Goal: Information Seeking & Learning: Learn about a topic

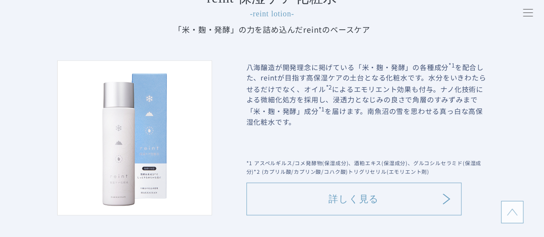
scroll to position [559, 0]
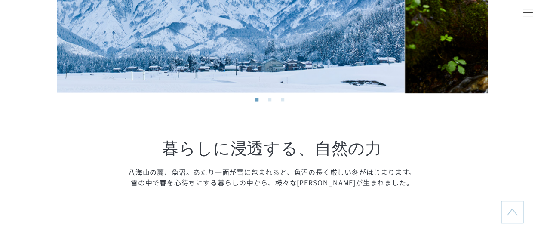
drag, startPoint x: 331, startPoint y: 60, endPoint x: 193, endPoint y: 82, distance: 139.3
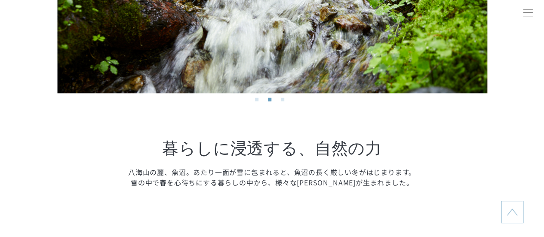
drag, startPoint x: 285, startPoint y: 85, endPoint x: 51, endPoint y: 85, distance: 233.9
click at [51, 85] on section "Concept コンセプト Previous Next 1 2 3 Previous Next 1 2 3 暮らしに浸透する、 自然の力 八海山の麓、魚沼。あ…" at bounding box center [272, 37] width 544 height 427
drag, startPoint x: 230, startPoint y: 77, endPoint x: 0, endPoint y: 75, distance: 229.6
click at [0, 75] on section "Concept コンセプト Previous Next 1 2 3 Previous Next 1 2 3 暮らしに浸透する、 自然の力 八海山の麓、魚沼。あ…" at bounding box center [272, 37] width 544 height 427
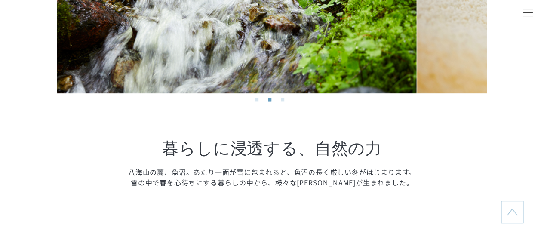
drag, startPoint x: 261, startPoint y: 71, endPoint x: 14, endPoint y: 82, distance: 247.9
click at [21, 79] on section "Concept コンセプト Previous Next 1 2 3 Previous Next 1 2 3 暮らしに浸透する、 自然の力 八海山の麓、魚沼。あ…" at bounding box center [272, 37] width 544 height 427
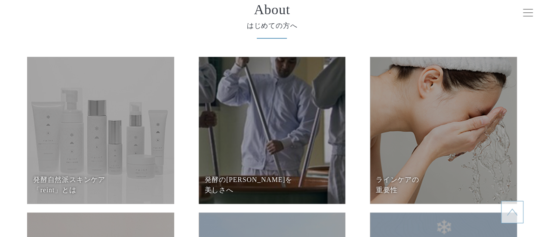
scroll to position [3440, 0]
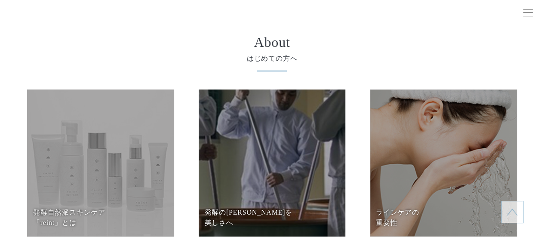
click at [101, 144] on dd at bounding box center [100, 162] width 147 height 147
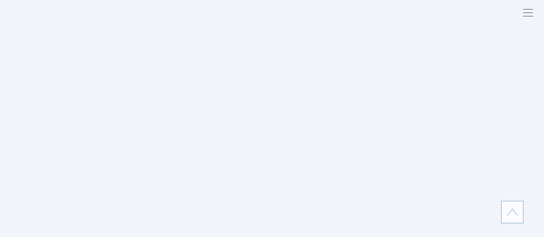
scroll to position [2767, 0]
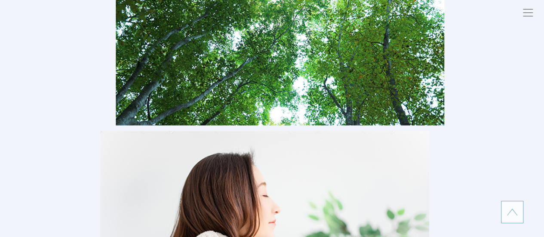
click at [516, 207] on img at bounding box center [512, 212] width 10 height 10
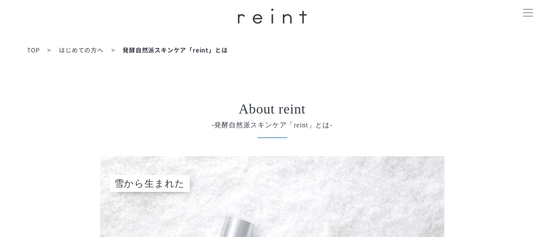
click at [93, 52] on span "はじめての方へ" at bounding box center [81, 50] width 45 height 9
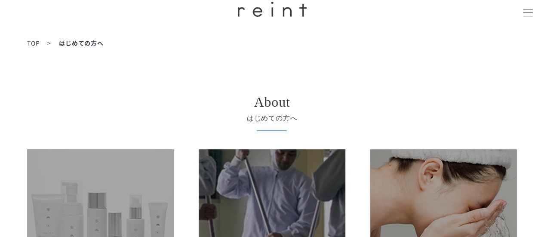
scroll to position [129, 0]
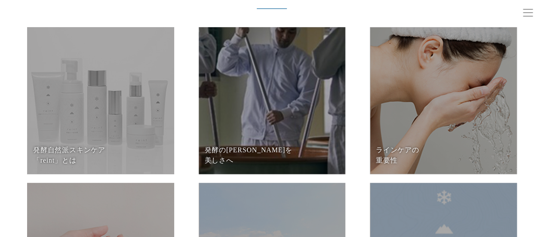
click at [263, 106] on dd at bounding box center [272, 100] width 147 height 147
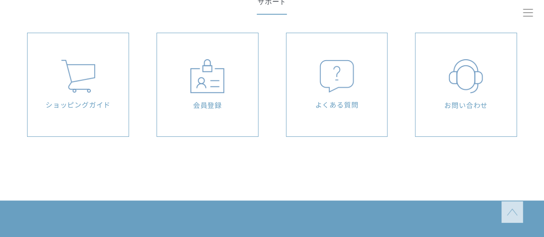
scroll to position [2021, 0]
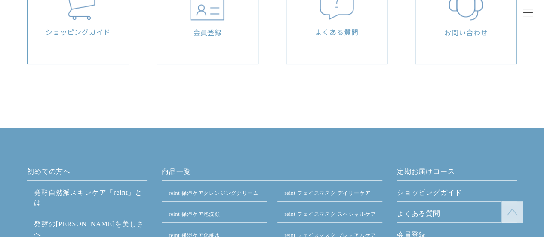
click at [509, 213] on img at bounding box center [512, 212] width 10 height 10
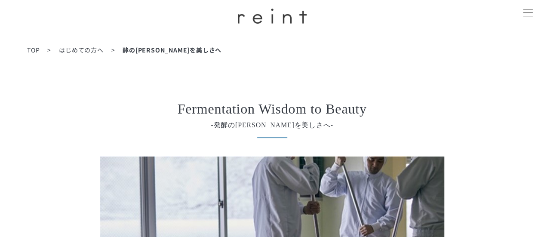
click at [94, 54] on span "はじめての方へ" at bounding box center [81, 50] width 45 height 9
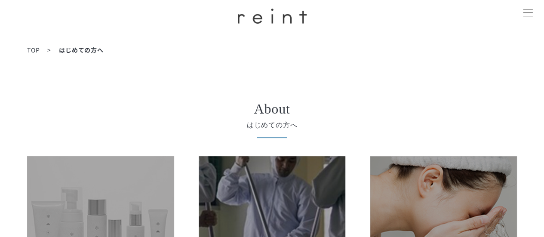
click at [412, 160] on dd at bounding box center [443, 229] width 147 height 147
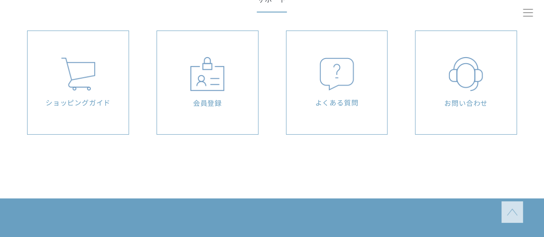
click at [510, 212] on img at bounding box center [512, 212] width 10 height 10
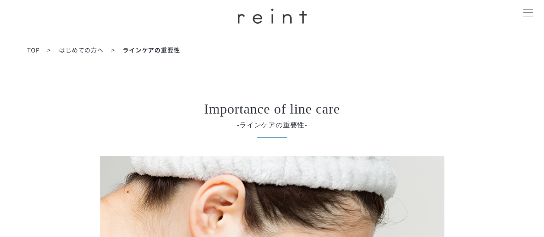
click at [95, 50] on span "はじめての方へ" at bounding box center [81, 50] width 45 height 9
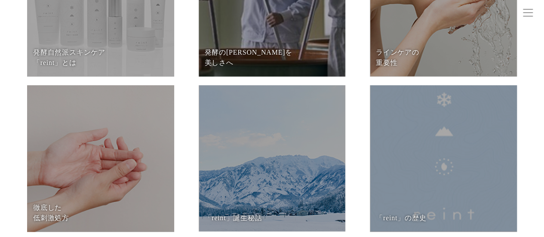
scroll to position [258, 0]
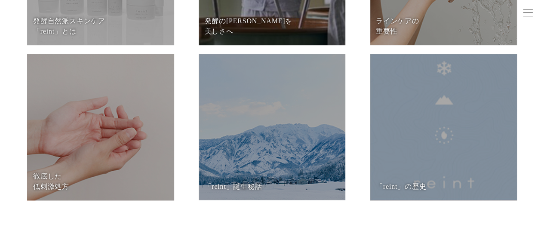
click at [152, 113] on dd at bounding box center [100, 127] width 147 height 147
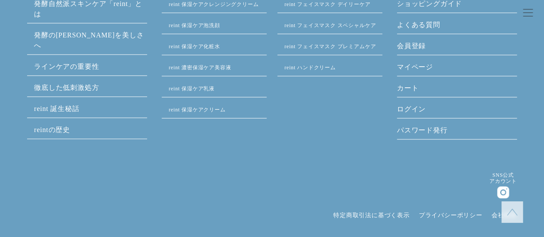
scroll to position [2193, 0]
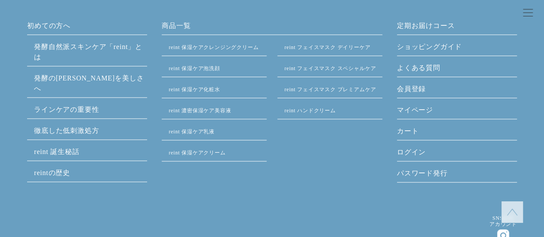
click at [516, 216] on img at bounding box center [512, 212] width 10 height 10
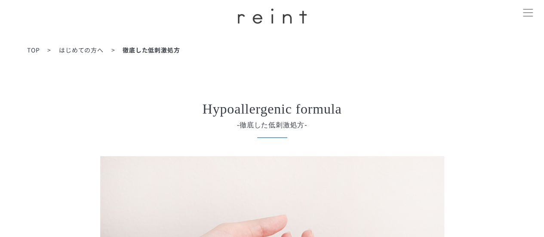
click at [84, 53] on span "はじめての方へ" at bounding box center [81, 50] width 45 height 9
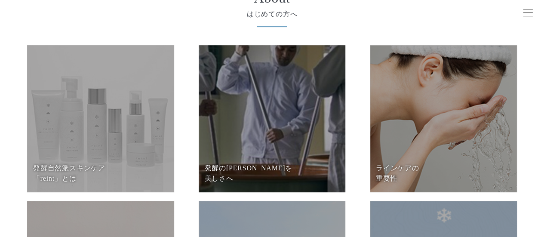
scroll to position [258, 0]
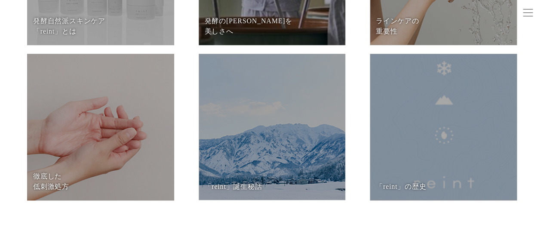
click at [278, 122] on dd at bounding box center [272, 127] width 147 height 146
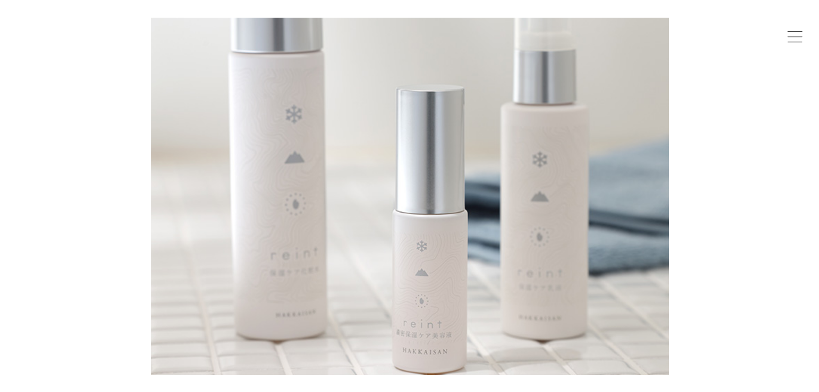
scroll to position [172, 0]
